Goal: Information Seeking & Learning: Learn about a topic

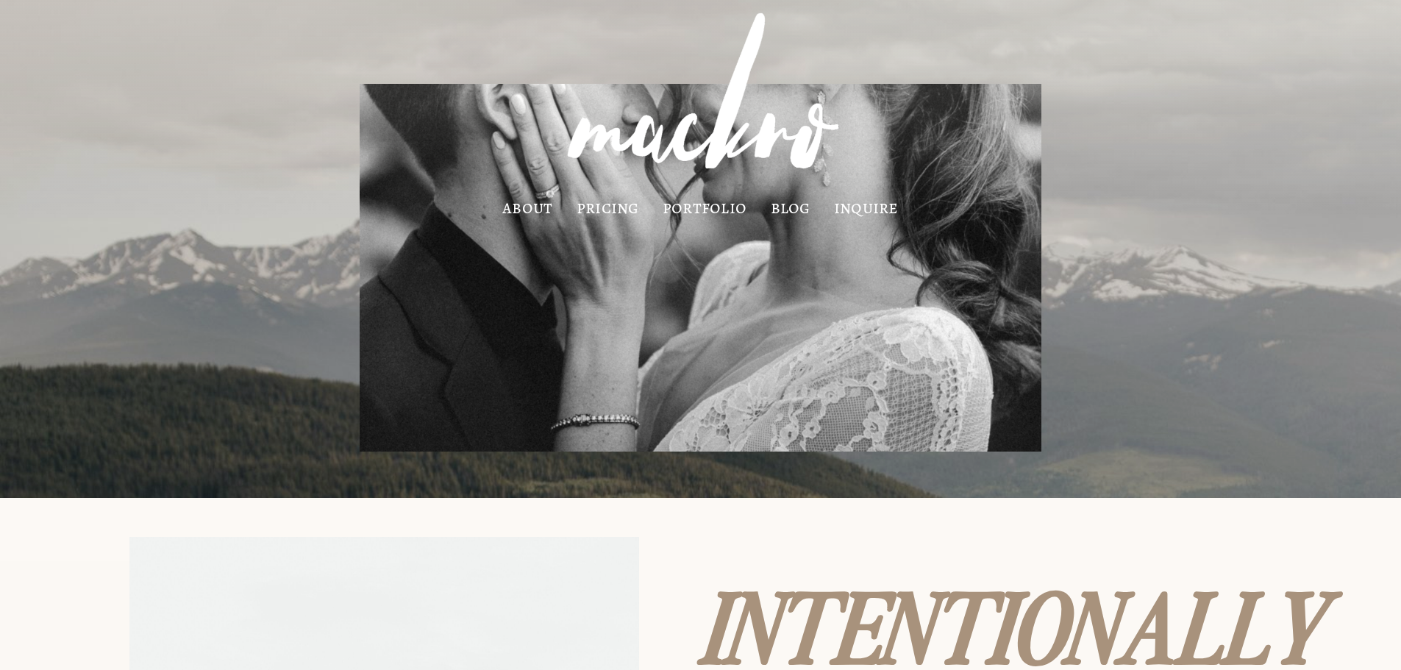
click at [602, 202] on link "pricing" at bounding box center [608, 208] width 63 height 13
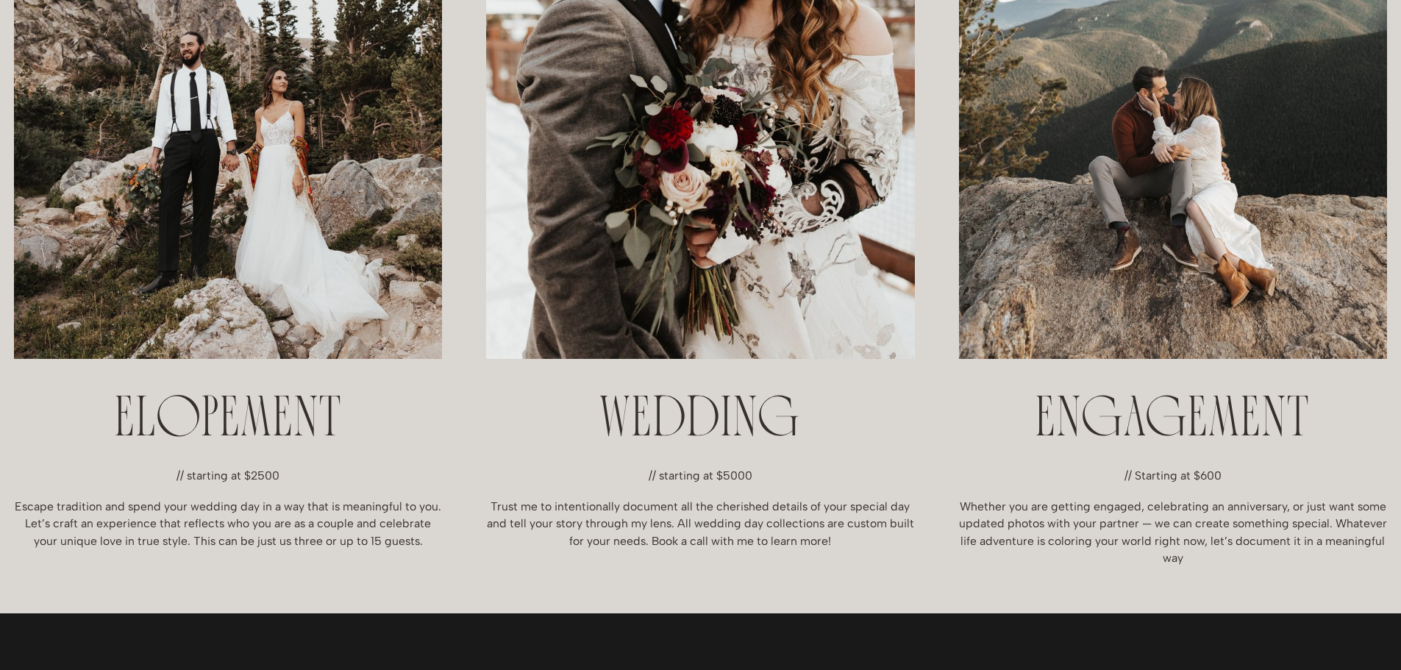
scroll to position [662, 0]
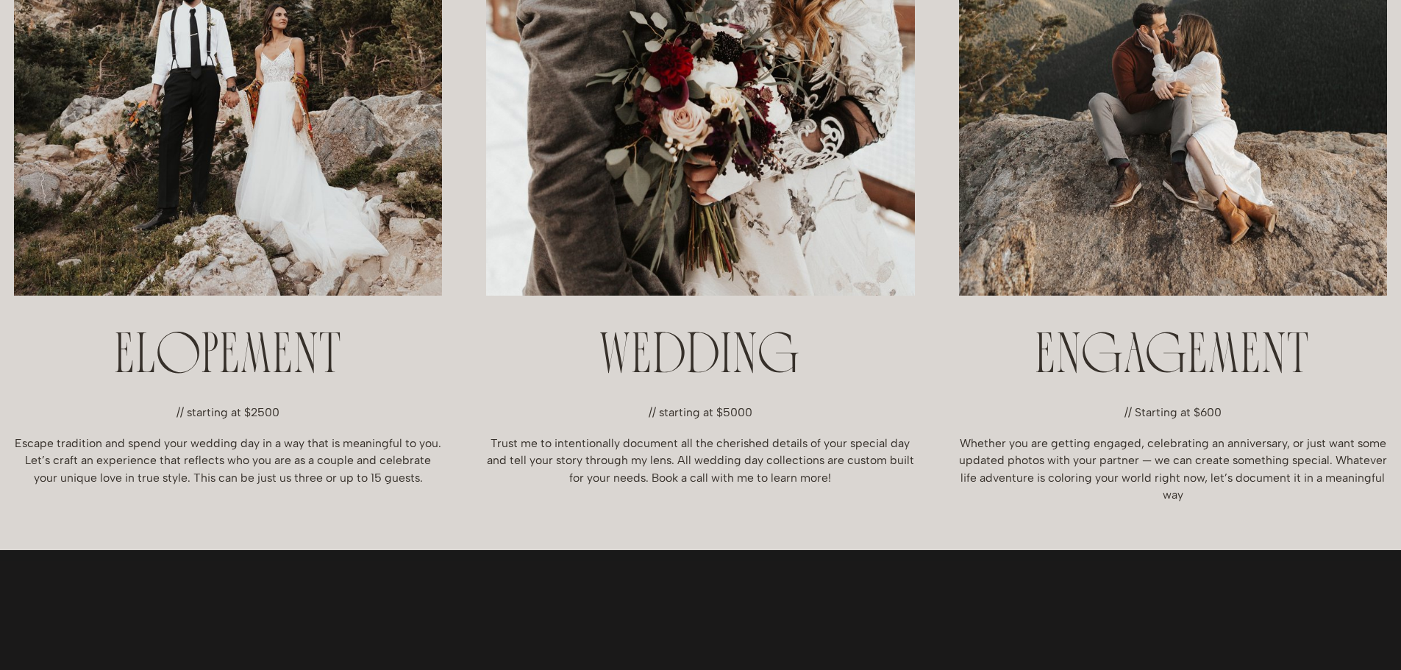
click at [711, 345] on h2 "WEDDING" at bounding box center [700, 358] width 428 height 57
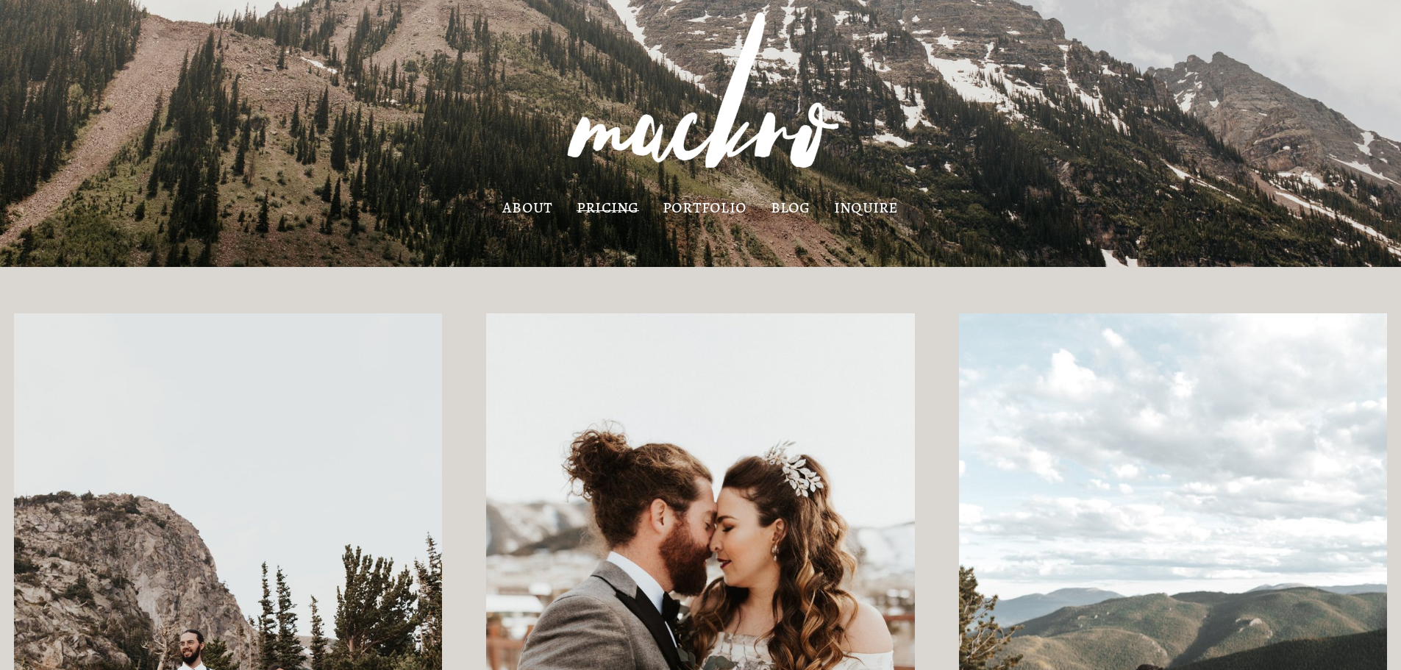
scroll to position [0, 0]
click at [705, 208] on link "portfolio" at bounding box center [705, 208] width 84 height 13
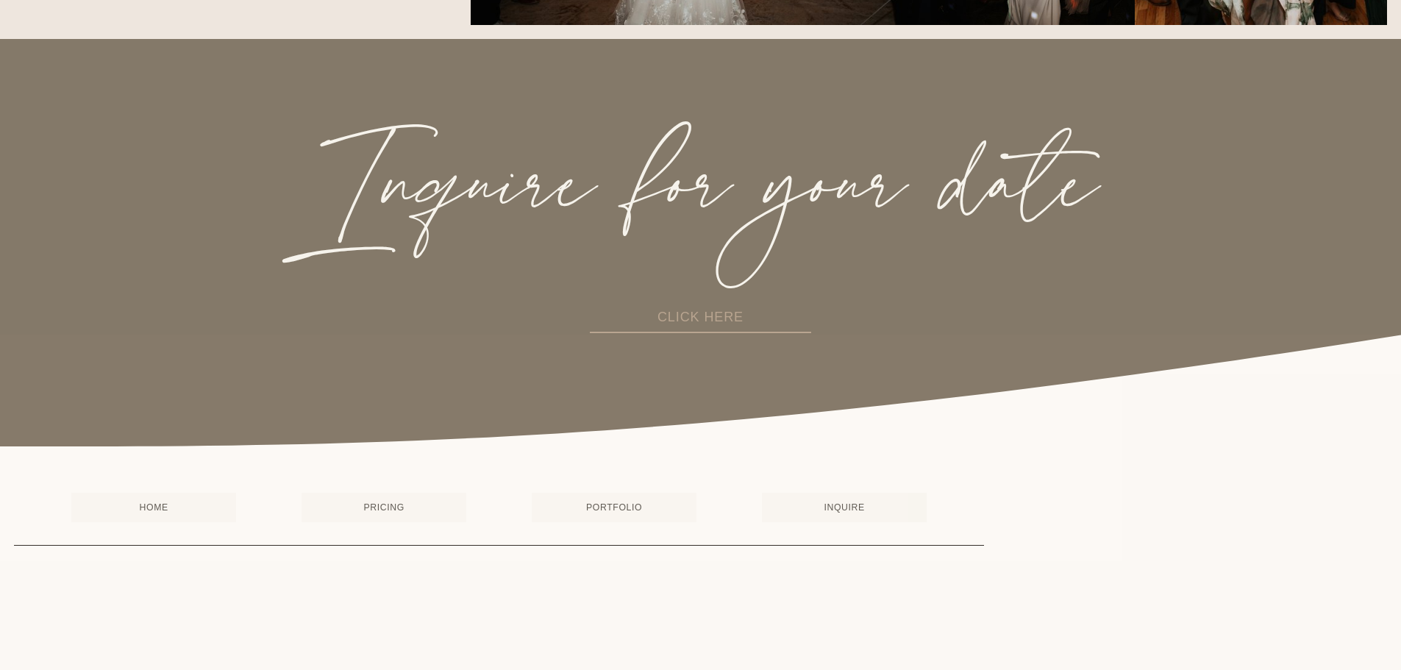
scroll to position [3845, 0]
